Goal: Task Accomplishment & Management: Use online tool/utility

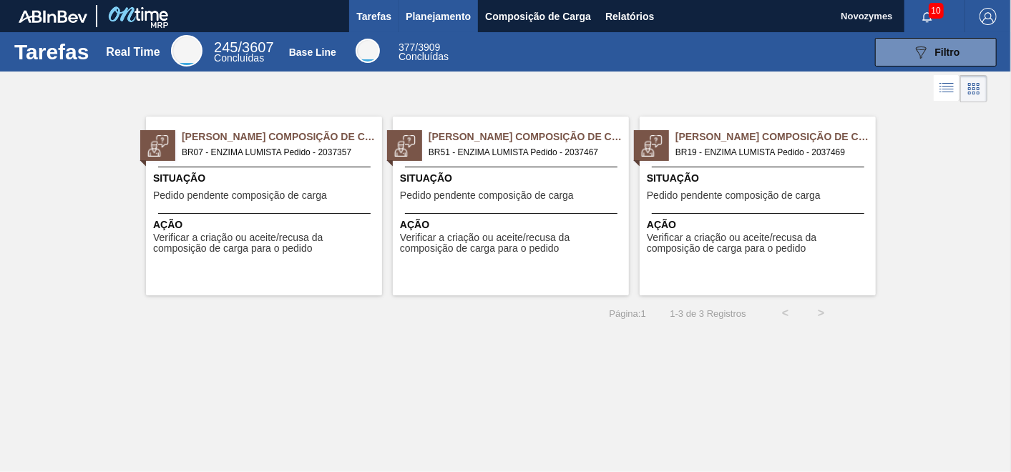
click at [431, 5] on button "Planejamento" at bounding box center [438, 16] width 79 height 32
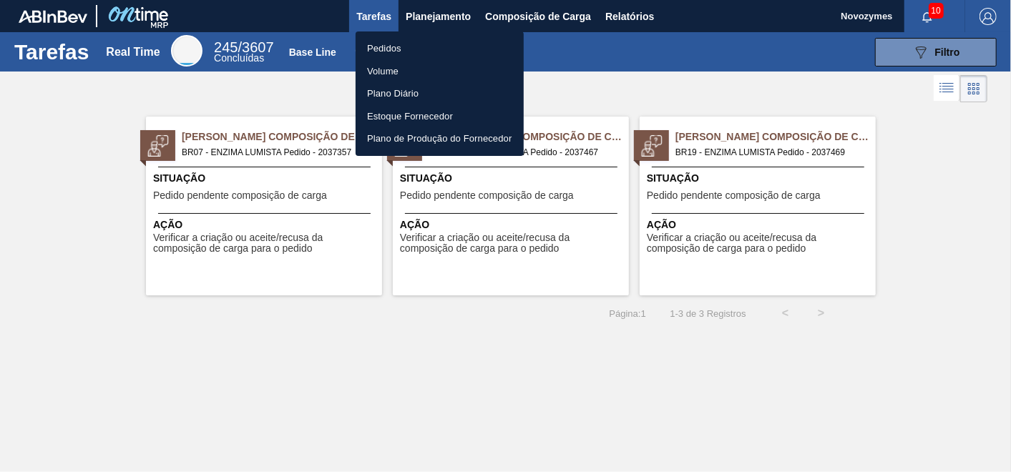
click at [387, 43] on li "Pedidos" at bounding box center [440, 48] width 168 height 23
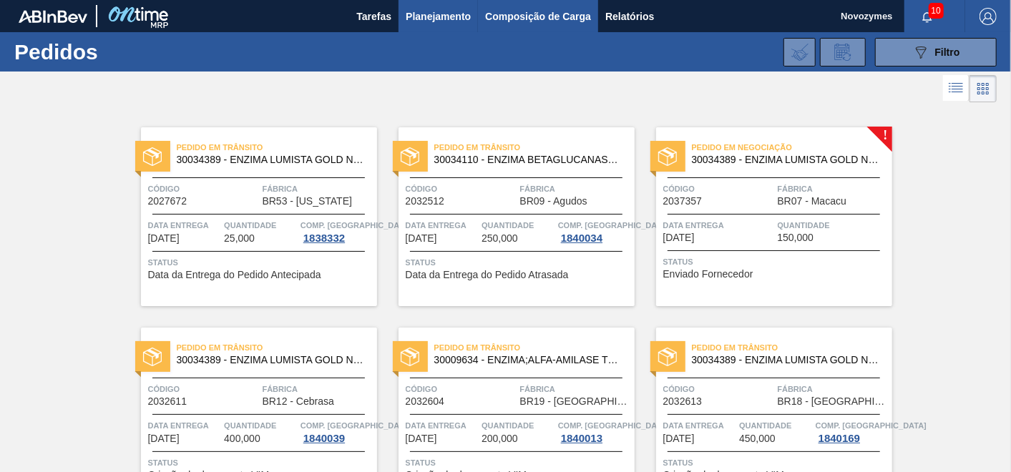
click at [529, 16] on span "Composição de Carga" at bounding box center [538, 16] width 106 height 17
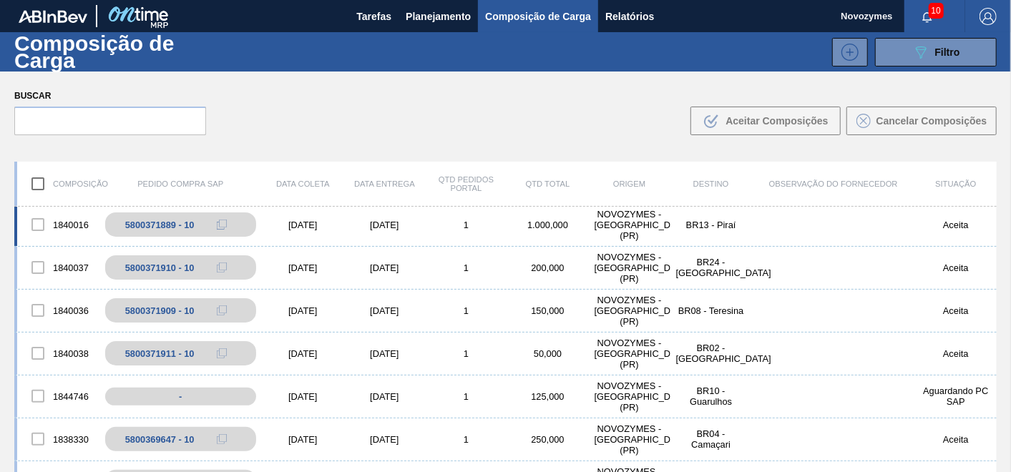
scroll to position [159, 0]
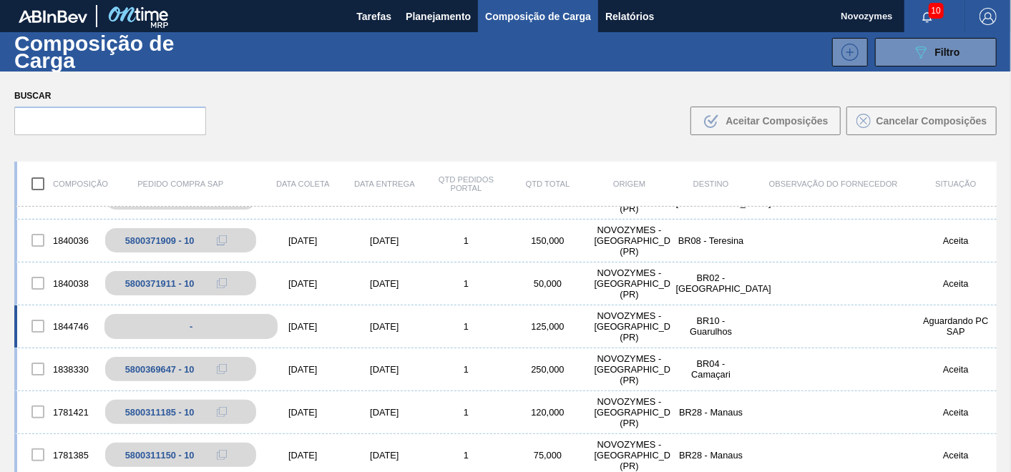
click at [136, 331] on div "-" at bounding box center [190, 326] width 173 height 25
click at [33, 325] on div at bounding box center [38, 326] width 30 height 30
click at [38, 326] on div at bounding box center [38, 326] width 30 height 30
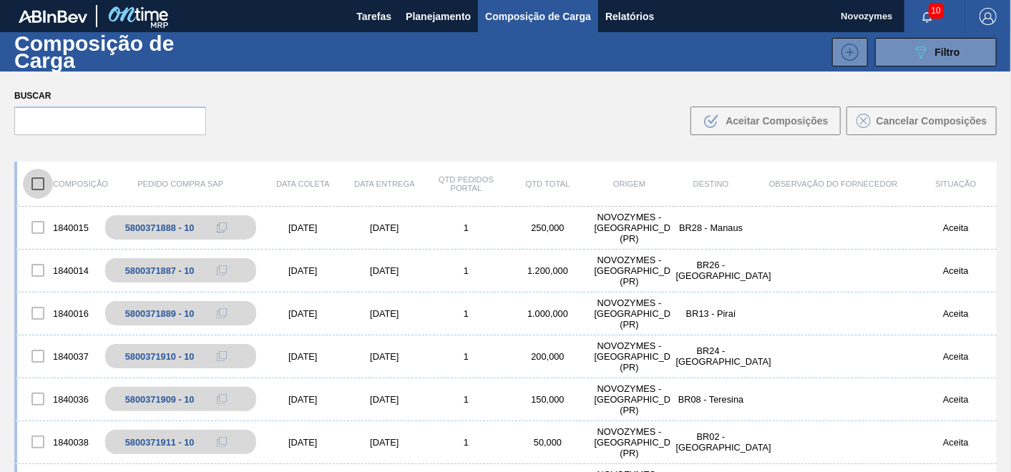
click at [43, 185] on input "checkbox" at bounding box center [38, 184] width 30 height 30
click at [45, 180] on input "checkbox" at bounding box center [38, 184] width 30 height 30
checkbox input "false"
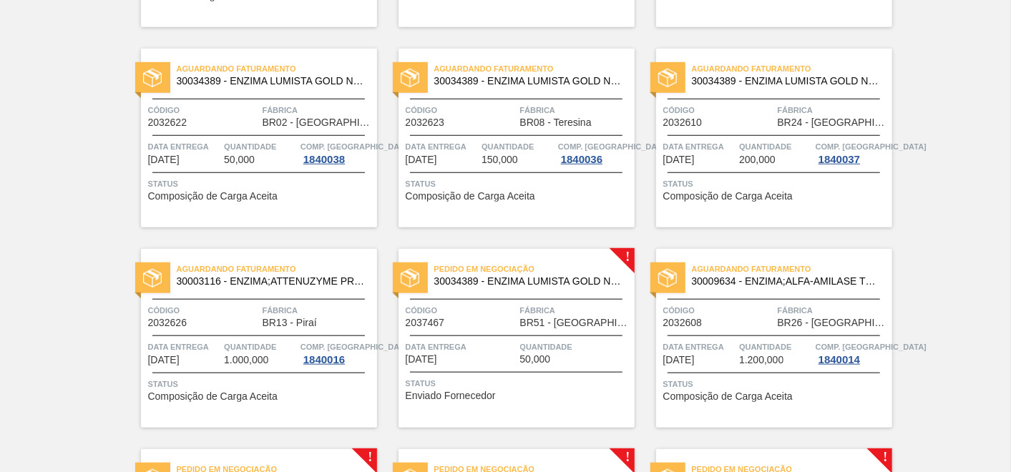
scroll to position [795, 0]
